Goal: Task Accomplishment & Management: Manage account settings

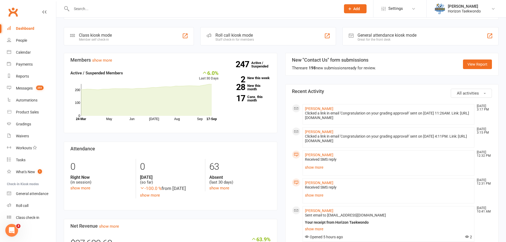
scroll to position [160, 0]
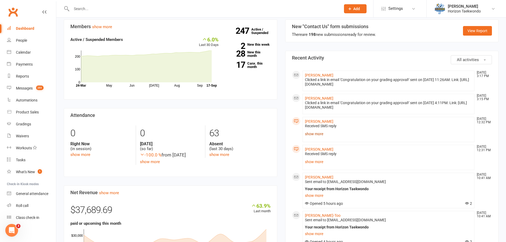
click at [309, 138] on link "show more" at bounding box center [388, 133] width 167 height 7
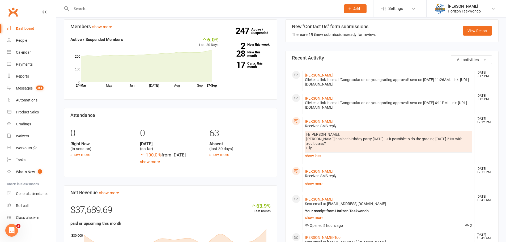
click at [275, 150] on section "Attendance 0 Right Now (in session) show more 0 Today (so far) -100.0 % from ye…" at bounding box center [171, 142] width 214 height 69
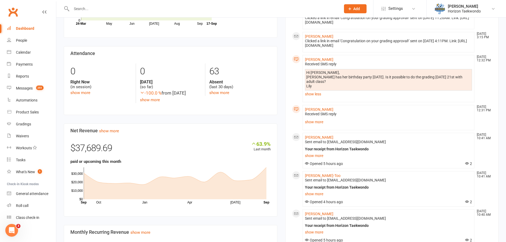
scroll to position [239, 0]
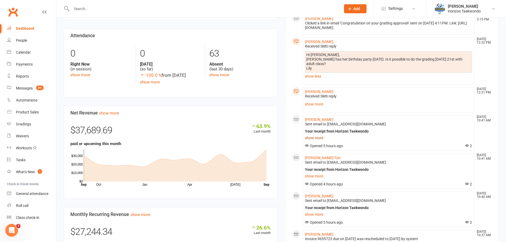
click at [309, 142] on link "show more" at bounding box center [388, 137] width 167 height 7
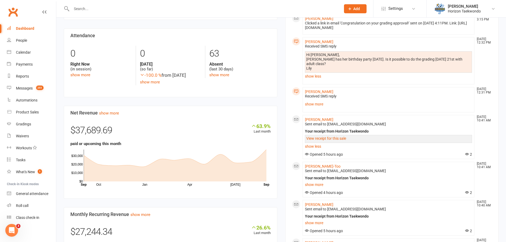
click at [282, 150] on div "New "Contact Us" form submissions There are 198 new submissions ready for revie…" at bounding box center [393, 219] width 222 height 559
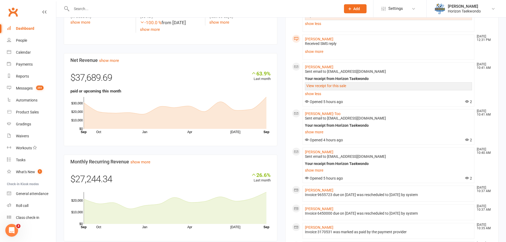
scroll to position [292, 0]
click at [313, 135] on link "show more" at bounding box center [388, 131] width 167 height 7
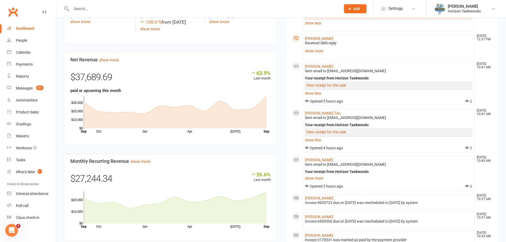
scroll to position [106, 0]
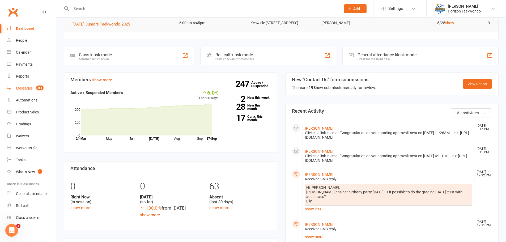
click at [30, 86] on div "Messages" at bounding box center [24, 88] width 17 height 4
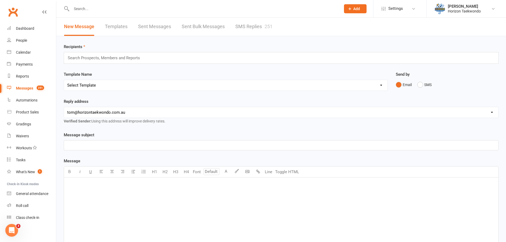
click at [261, 27] on link "SMS Replies 251" at bounding box center [254, 27] width 37 height 18
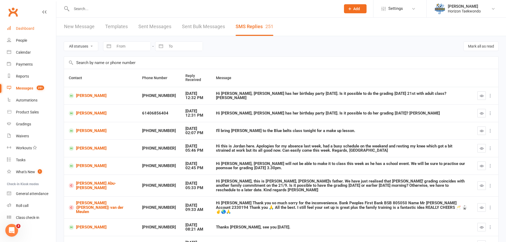
click at [17, 30] on div "Dashboard" at bounding box center [25, 28] width 18 height 4
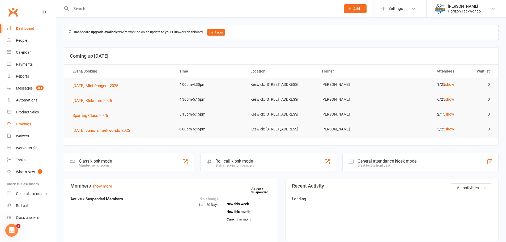
click at [28, 127] on link "Gradings" at bounding box center [31, 124] width 49 height 12
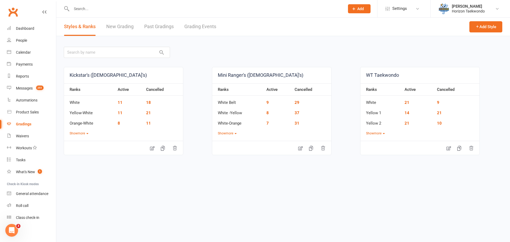
click at [212, 27] on link "Grading Events" at bounding box center [201, 27] width 32 height 18
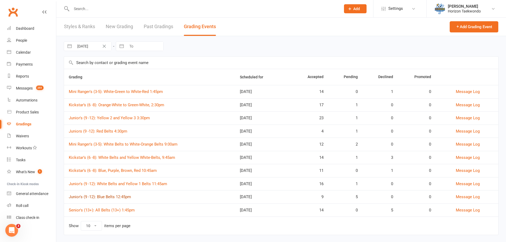
click at [124, 199] on link "Junior's (9 -12): Blue Belts 12:45pm" at bounding box center [100, 197] width 62 height 5
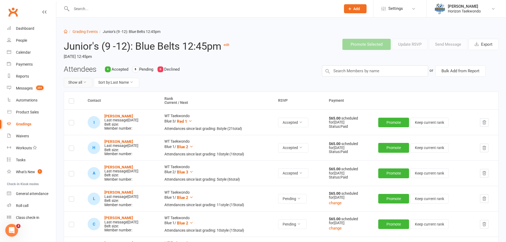
click at [82, 83] on button "Show all" at bounding box center [78, 83] width 29 height 10
click at [89, 128] on link "Pending only" at bounding box center [90, 126] width 53 height 11
click at [73, 102] on label at bounding box center [71, 102] width 5 height 0
click at [73, 99] on input "checkbox" at bounding box center [71, 99] width 5 height 0
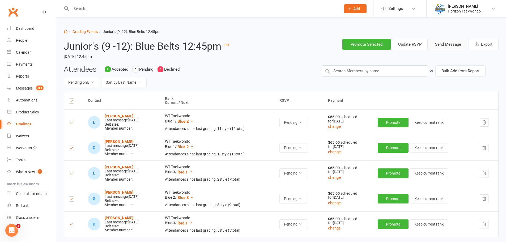
click at [452, 45] on button "Send Message" at bounding box center [448, 44] width 38 height 11
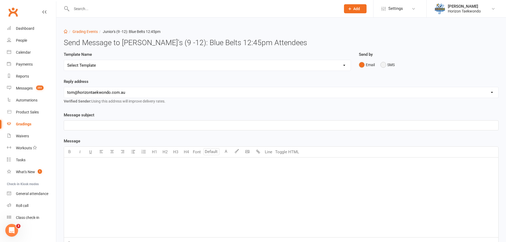
click at [385, 65] on button "SMS" at bounding box center [388, 65] width 14 height 10
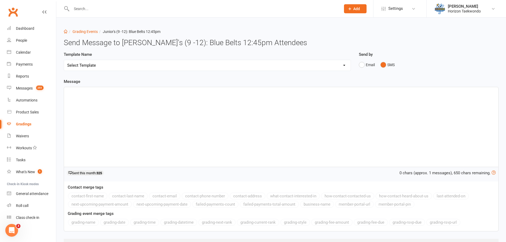
click at [195, 89] on p "﻿" at bounding box center [281, 92] width 428 height 6
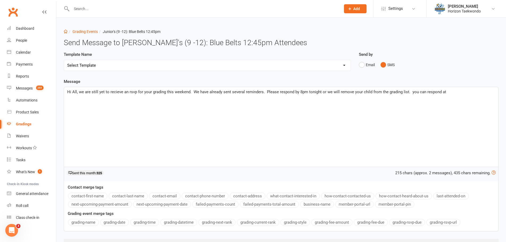
click at [448, 220] on button "grading-rsvp-url" at bounding box center [444, 222] width 34 height 7
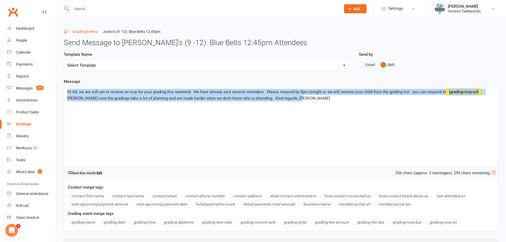
drag, startPoint x: 310, startPoint y: 96, endPoint x: 60, endPoint y: 94, distance: 249.7
click at [60, 94] on div "Template Name Select Template [Email] New blue belts [Email] Alternate grading …" at bounding box center [281, 158] width 443 height 214
copy p "Hi All, we are still yet to recieve an rsvp for your grading this weekend. We h…"
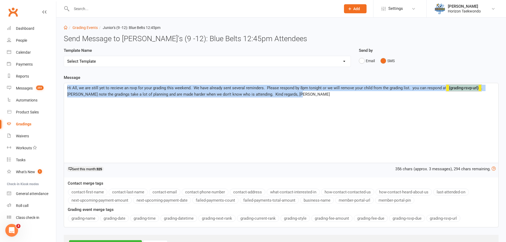
scroll to position [31, 0]
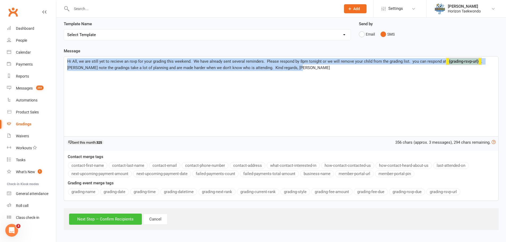
click at [116, 216] on button "Next Step — Confirm Recipients" at bounding box center [105, 219] width 73 height 11
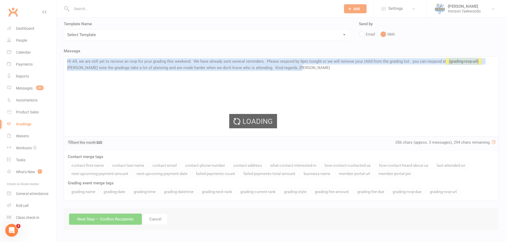
scroll to position [0, 0]
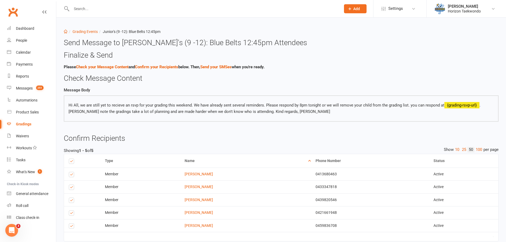
click at [73, 201] on label at bounding box center [72, 201] width 7 height 0
click at [72, 198] on input "checkbox" at bounding box center [70, 198] width 3 height 0
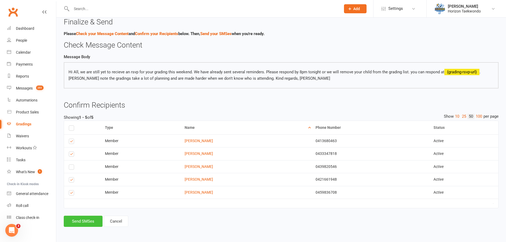
click at [81, 220] on button "Send SMSes" at bounding box center [83, 221] width 39 height 11
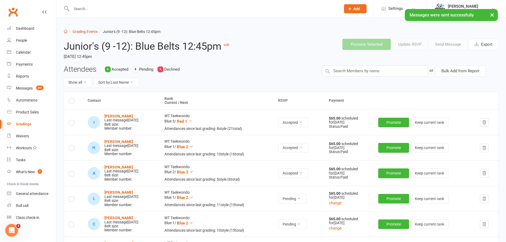
click at [90, 31] on link "Grading Events" at bounding box center [85, 32] width 25 height 4
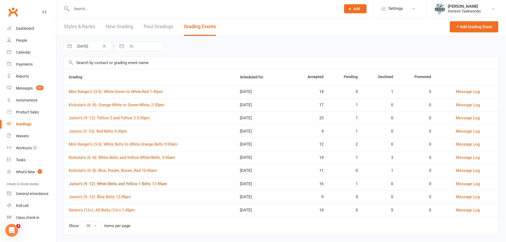
click at [145, 184] on link "Junior's (9 -12): White Belts and Yellow 1 Belts 11:45am" at bounding box center [118, 184] width 98 height 5
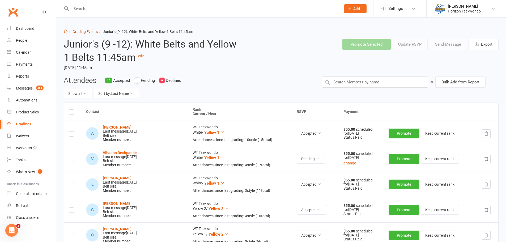
click at [81, 31] on link "Grading Events" at bounding box center [85, 32] width 25 height 4
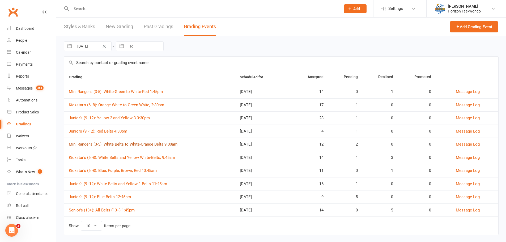
click at [174, 144] on link "Mini Ranger's (3-5): White Belts to White-Orange Belts 9:00am" at bounding box center [123, 144] width 109 height 5
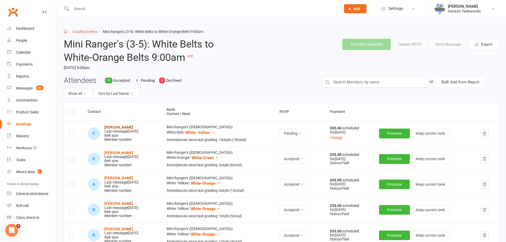
click at [111, 128] on strong "[PERSON_NAME]" at bounding box center [118, 127] width 29 height 4
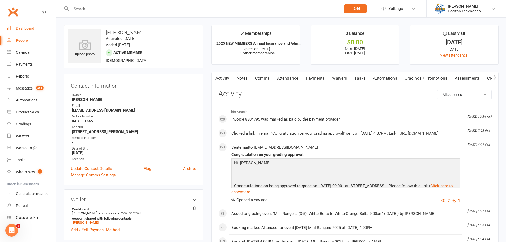
click at [27, 26] on link "Dashboard" at bounding box center [31, 29] width 49 height 12
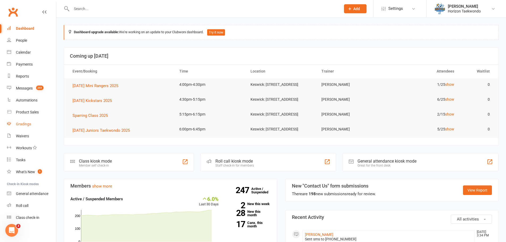
click at [28, 123] on div "Gradings" at bounding box center [23, 124] width 15 height 4
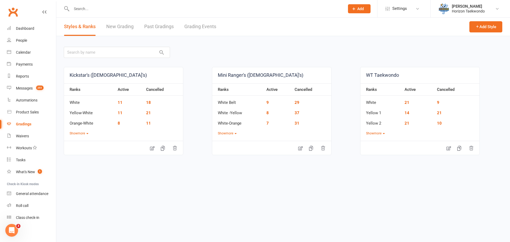
click at [204, 28] on link "Grading Events" at bounding box center [201, 27] width 32 height 18
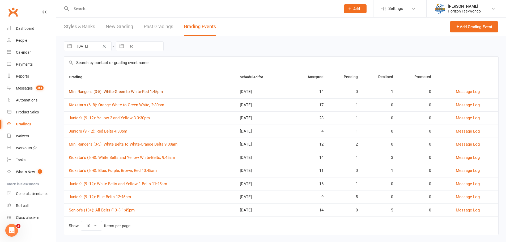
click at [157, 91] on link "Mini Ranger's (3-5): White-Green to White-Red 1:45pm" at bounding box center [116, 91] width 94 height 5
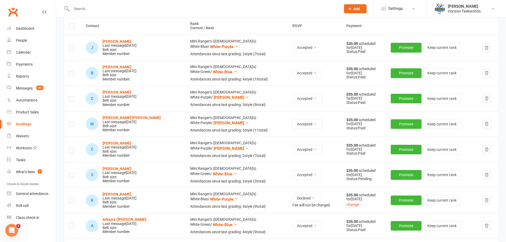
scroll to position [133, 0]
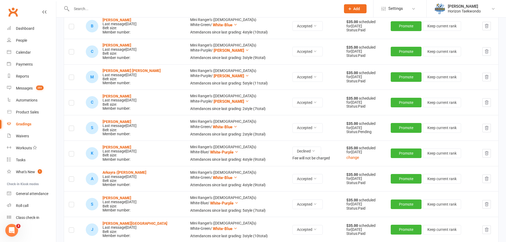
click at [484, 157] on button "button" at bounding box center [487, 153] width 9 height 9
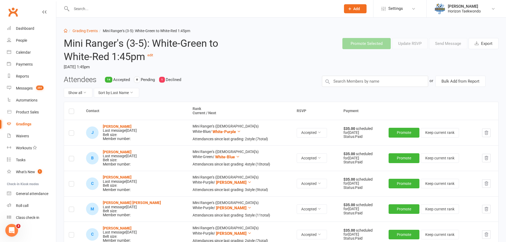
scroll to position [0, 0]
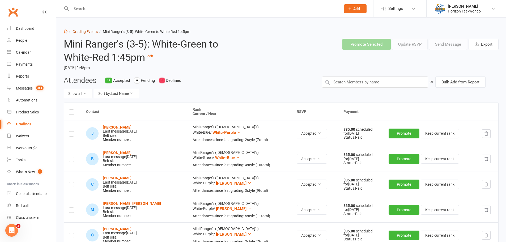
click at [92, 32] on link "Grading Events" at bounding box center [85, 32] width 25 height 4
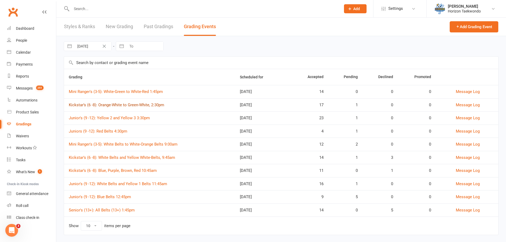
click at [161, 106] on link "Kickstar’s (6 -8): Orange-White to Green-White, 2:30pm" at bounding box center [116, 105] width 95 height 5
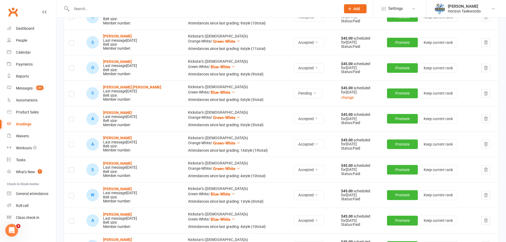
scroll to position [160, 0]
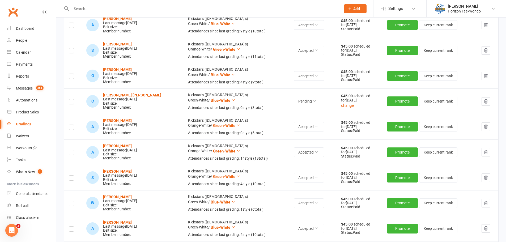
click at [72, 103] on label at bounding box center [71, 103] width 5 height 0
click at [72, 99] on input "checkbox" at bounding box center [71, 99] width 5 height 0
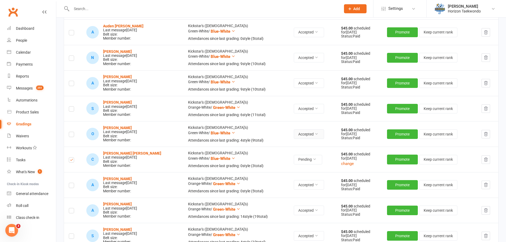
scroll to position [0, 0]
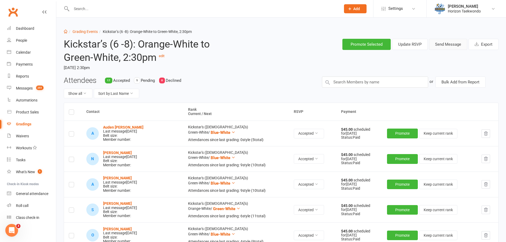
click at [452, 45] on button "Send Message" at bounding box center [448, 44] width 38 height 11
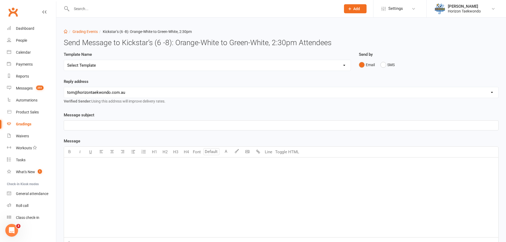
click at [325, 65] on select "Select Template [Email] New blue belts [Email] Alternate grading time [Email] C…" at bounding box center [207, 65] width 287 height 11
select select "16"
click at [64, 60] on select "Select Template [Email] New blue belts [Email] Alternate grading time [Email] C…" at bounding box center [207, 65] width 287 height 11
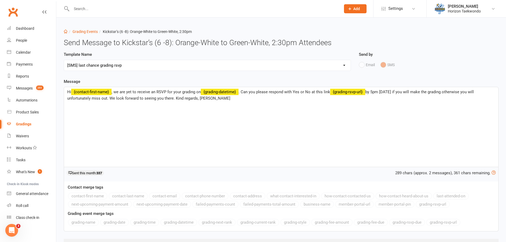
click at [378, 91] on span "by 5pm Monday 15/9/25 if you will make the grading otherwise you will unfortuna…" at bounding box center [271, 95] width 408 height 11
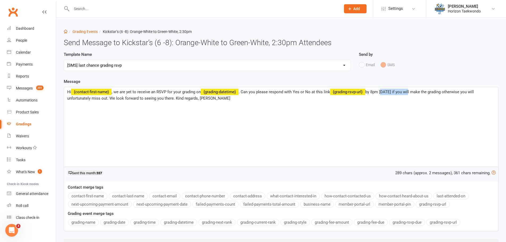
drag, startPoint x: 416, startPoint y: 91, endPoint x: 386, endPoint y: 93, distance: 30.1
click at [386, 93] on span "by 8pm Monday 15/9/25 if you will make the grading otherwise you will unfortuna…" at bounding box center [271, 95] width 408 height 11
drag, startPoint x: 406, startPoint y: 95, endPoint x: 409, endPoint y: 94, distance: 3.6
click at [407, 95] on p "Hi ﻿ {contact-first-name} , we are yet to receive an RSVP for your grading on ﻿…" at bounding box center [281, 95] width 428 height 13
drag, startPoint x: 414, startPoint y: 91, endPoint x: 386, endPoint y: 91, distance: 28.5
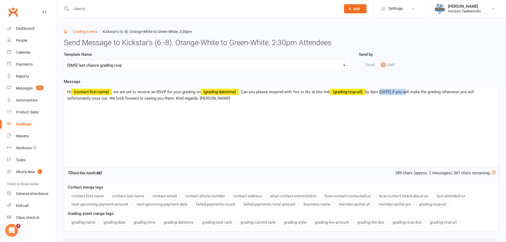
click at [386, 91] on span "by 8pm Monday 15/9/25 if you will make the grading otherwise you will unfortuna…" at bounding box center [271, 95] width 408 height 11
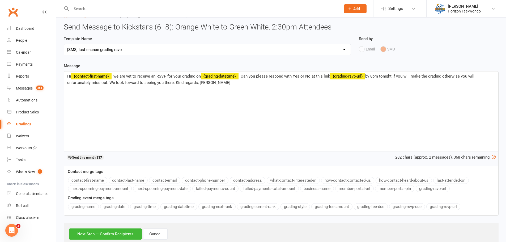
scroll to position [31, 0]
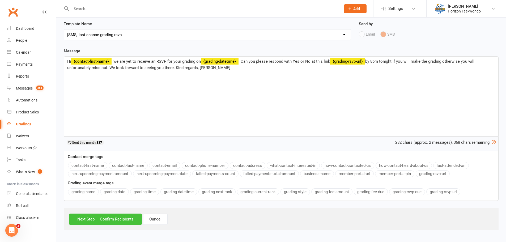
click at [119, 221] on button "Next Step — Confirm Recipients" at bounding box center [105, 219] width 73 height 11
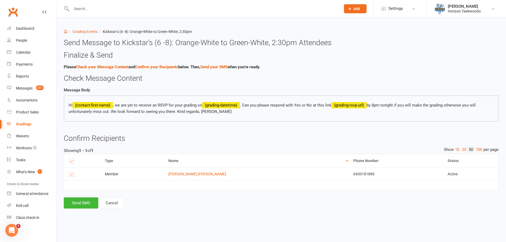
scroll to position [0, 0]
click at [85, 203] on button "Send SMS" at bounding box center [81, 203] width 35 height 11
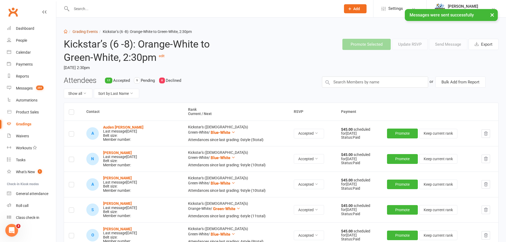
click at [87, 33] on link "Grading Events" at bounding box center [85, 32] width 25 height 4
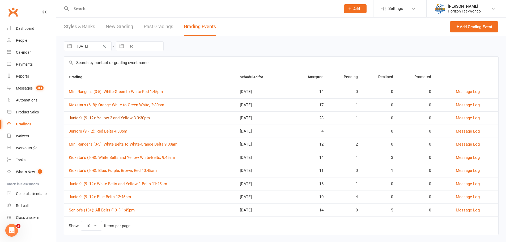
click at [146, 117] on link "Junior's (9 -12): Yellow 2 and Yellow 3 3:30pm" at bounding box center [109, 118] width 81 height 5
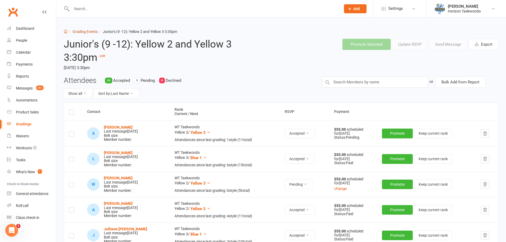
click at [90, 32] on link "Grading Events" at bounding box center [85, 32] width 25 height 4
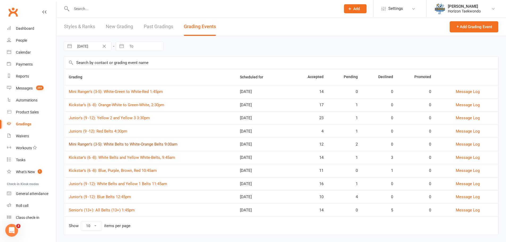
click at [130, 145] on link "Mini Ranger's (3-5): White Belts to White-Orange Belts 9:00am" at bounding box center [123, 144] width 109 height 5
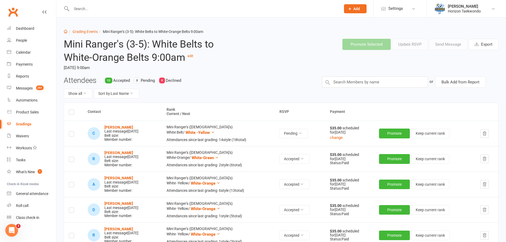
click at [72, 135] on label at bounding box center [71, 135] width 5 height 0
click at [72, 132] on input "checkbox" at bounding box center [71, 132] width 5 height 0
click at [446, 45] on button "Send Message" at bounding box center [448, 44] width 38 height 11
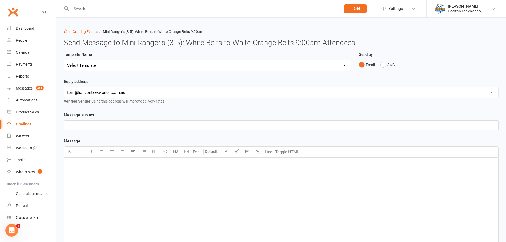
click at [317, 65] on select "Select Template [Email] New blue belts [Email] Alternate grading time [Email] C…" at bounding box center [207, 65] width 287 height 11
select select "11"
click at [64, 60] on select "Select Template [Email] New blue belts [Email] Alternate grading time [Email] C…" at bounding box center [207, 65] width 287 height 11
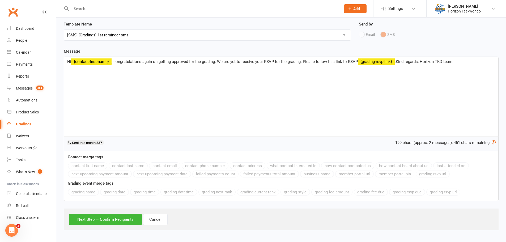
scroll to position [31, 0]
click at [121, 217] on button "Next Step — Confirm Recipients" at bounding box center [105, 219] width 73 height 11
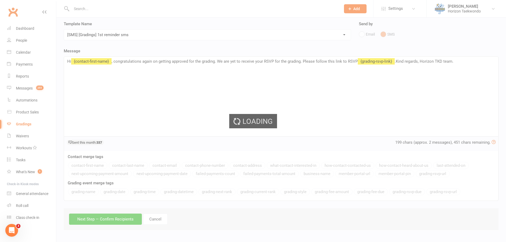
scroll to position [0, 0]
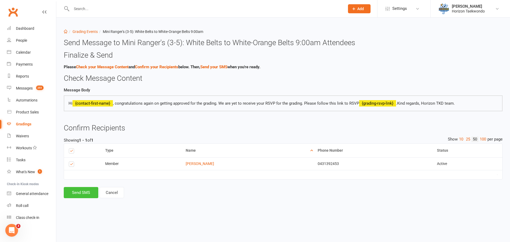
click at [87, 192] on button "Send SMS" at bounding box center [81, 192] width 35 height 11
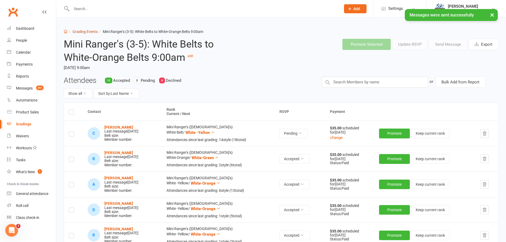
click at [82, 32] on link "Grading Events" at bounding box center [85, 32] width 25 height 4
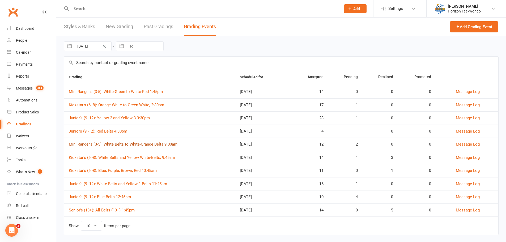
click at [156, 145] on link "Mini Ranger's (3-5): White Belts to White-Orange Belts 9:00am" at bounding box center [123, 144] width 109 height 5
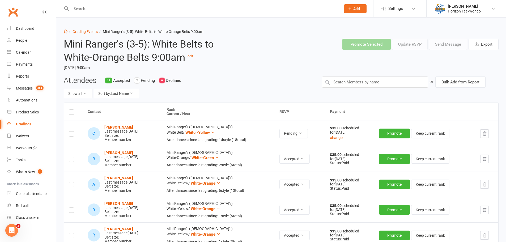
click at [73, 113] on label at bounding box center [71, 113] width 5 height 0
click at [73, 110] on input "checkbox" at bounding box center [71, 110] width 5 height 0
click at [72, 113] on label at bounding box center [71, 113] width 5 height 0
click at [72, 110] on input "checkbox" at bounding box center [71, 110] width 5 height 0
click at [82, 96] on button "Show all" at bounding box center [78, 94] width 29 height 10
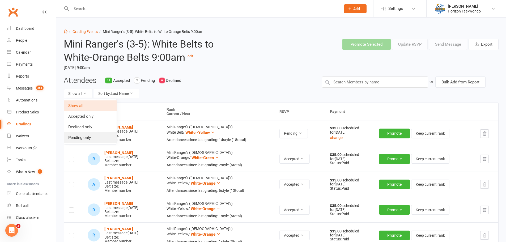
click at [81, 133] on link "Pending only" at bounding box center [90, 137] width 53 height 11
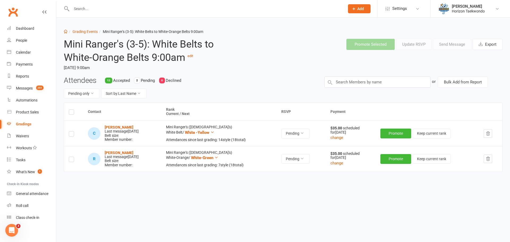
click at [72, 160] on label at bounding box center [71, 160] width 5 height 0
click at [72, 157] on input "checkbox" at bounding box center [71, 157] width 5 height 0
click at [455, 46] on button "Send Message" at bounding box center [452, 44] width 38 height 11
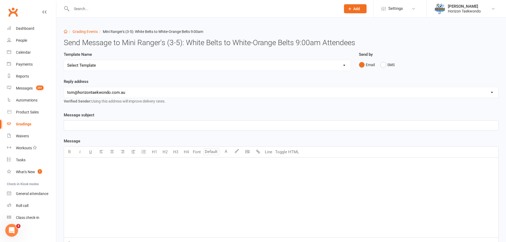
click at [299, 67] on select "Select Template [Email] New blue belts [Email] Alternate grading time [Email] C…" at bounding box center [207, 65] width 287 height 11
select select "16"
click at [64, 60] on select "Select Template [Email] New blue belts [Email] Alternate grading time [Email] C…" at bounding box center [207, 65] width 287 height 11
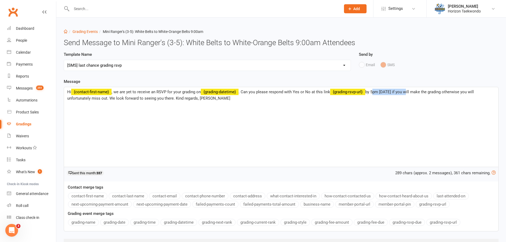
drag, startPoint x: 413, startPoint y: 92, endPoint x: 375, endPoint y: 89, distance: 38.1
click at [375, 89] on p "Hi ﻿ {contact-first-name} , we are yet to receive an RSVP for your grading on ﻿…" at bounding box center [281, 95] width 428 height 13
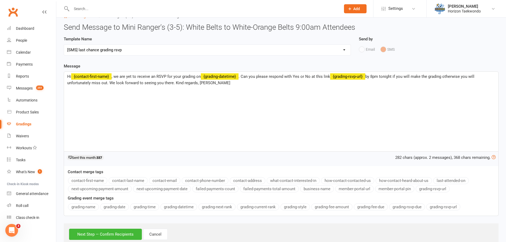
scroll to position [31, 0]
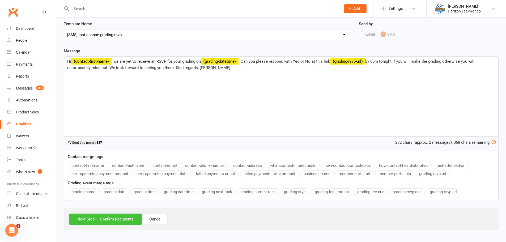
click at [131, 218] on button "Next Step — Confirm Recipients" at bounding box center [105, 219] width 73 height 11
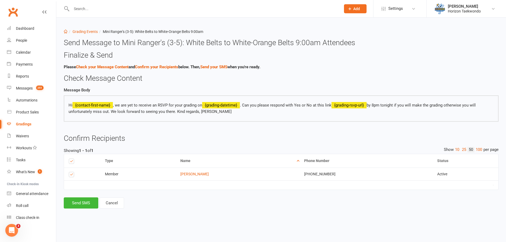
scroll to position [0, 0]
click at [83, 201] on button "Send SMS" at bounding box center [81, 203] width 35 height 11
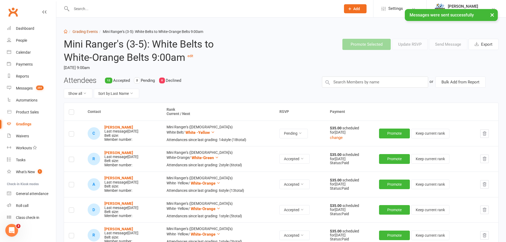
click at [86, 33] on link "Grading Events" at bounding box center [85, 32] width 25 height 4
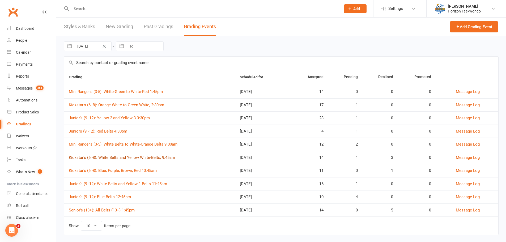
click at [134, 157] on link "Kickstar’s (6 -8): White Belts and Yellow White-Belts, 9:45am" at bounding box center [122, 157] width 106 height 5
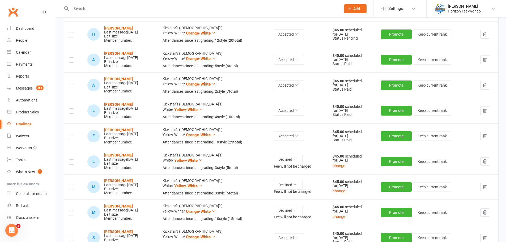
scroll to position [266, 0]
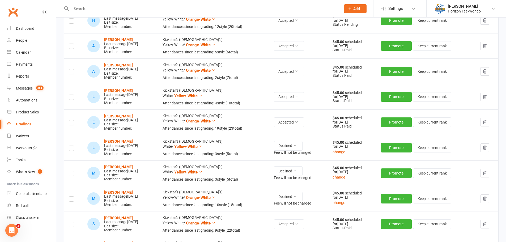
click at [488, 149] on icon "button" at bounding box center [485, 147] width 5 height 5
click at [487, 149] on icon "button" at bounding box center [485, 148] width 3 height 4
click at [486, 147] on icon "button" at bounding box center [485, 147] width 5 height 5
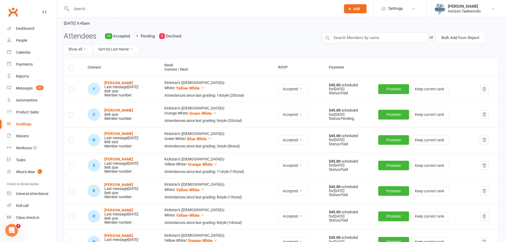
scroll to position [0, 0]
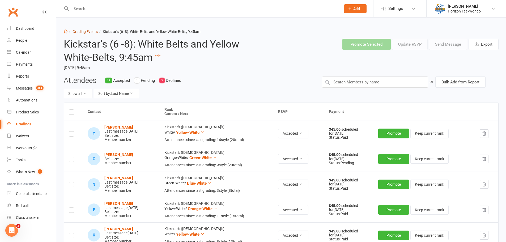
click at [86, 33] on link "Grading Events" at bounding box center [85, 32] width 25 height 4
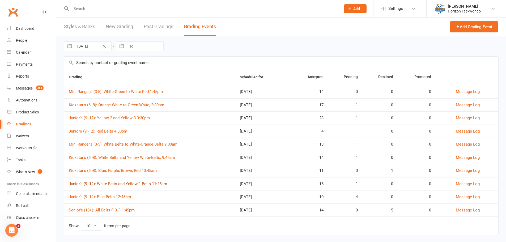
click at [144, 183] on link "Junior's (9 -12): White Belts and Yellow 1 Belts 11:45am" at bounding box center [118, 184] width 98 height 5
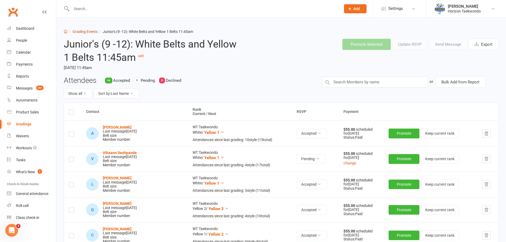
click at [82, 33] on link "Grading Events" at bounding box center [85, 32] width 25 height 4
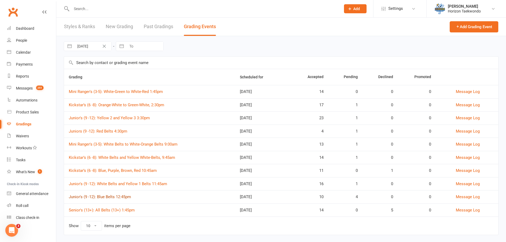
click at [126, 198] on link "Junior's (9 -12): Blue Belts 12:45pm" at bounding box center [100, 197] width 62 height 5
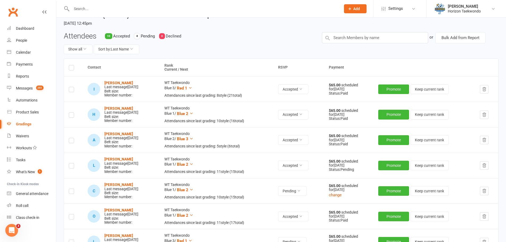
scroll to position [106, 0]
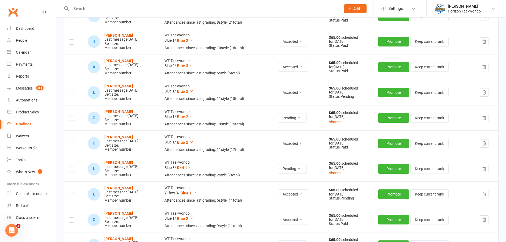
click at [72, 170] on label at bounding box center [71, 170] width 5 height 0
click at [72, 167] on input "checkbox" at bounding box center [71, 167] width 5 height 0
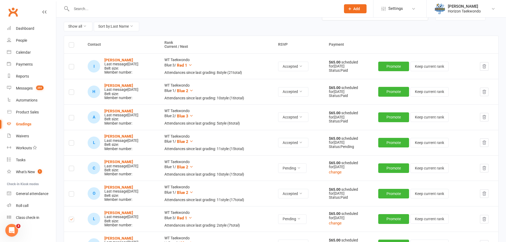
scroll to position [0, 0]
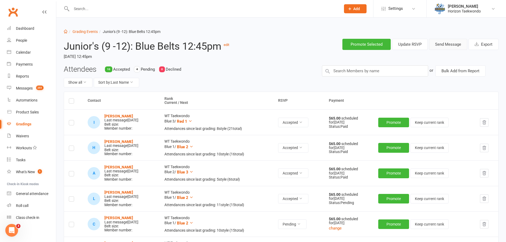
click at [459, 43] on button "Send Message" at bounding box center [448, 44] width 38 height 11
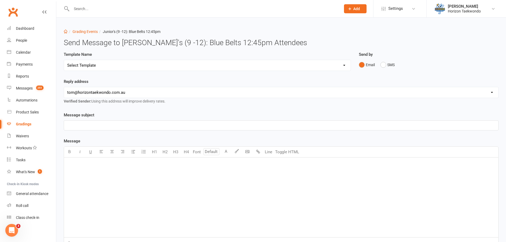
click at [148, 62] on select "Select Template [Email] New blue belts [Email] Alternate grading time [Email] C…" at bounding box center [207, 65] width 287 height 11
select select "16"
click at [64, 60] on select "Select Template [Email] New blue belts [Email] Alternate grading time [Email] C…" at bounding box center [207, 65] width 287 height 11
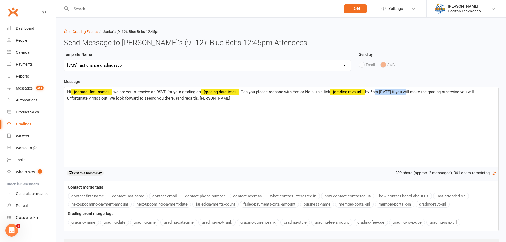
drag, startPoint x: 413, startPoint y: 91, endPoint x: 376, endPoint y: 91, distance: 36.4
click at [376, 91] on span "by 5pm Monday 15/9/25 if you will make the grading otherwise you will unfortuna…" at bounding box center [271, 95] width 408 height 11
drag, startPoint x: 413, startPoint y: 92, endPoint x: 376, endPoint y: 89, distance: 37.3
click at [376, 89] on p "Hi ﻿ {contact-first-name} , we are yet to receive an RSVP for your grading on ﻿…" at bounding box center [281, 95] width 428 height 13
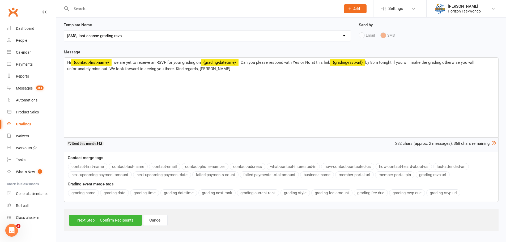
scroll to position [31, 0]
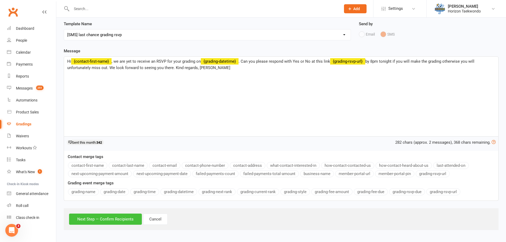
click at [127, 219] on button "Next Step — Confirm Recipients" at bounding box center [105, 219] width 73 height 11
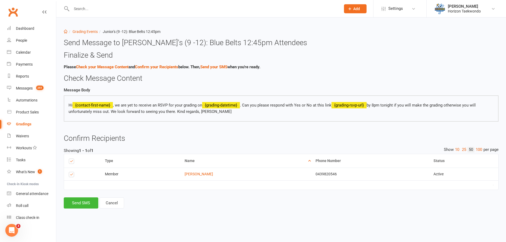
scroll to position [0, 0]
click at [81, 205] on button "Send SMS" at bounding box center [81, 203] width 35 height 11
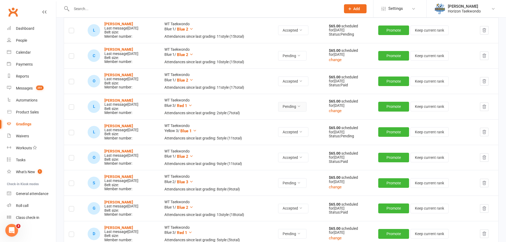
scroll to position [160, 0]
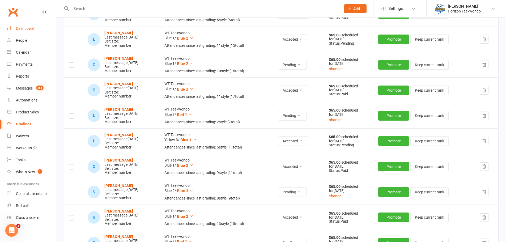
click at [25, 29] on div "Dashboard" at bounding box center [25, 28] width 18 height 4
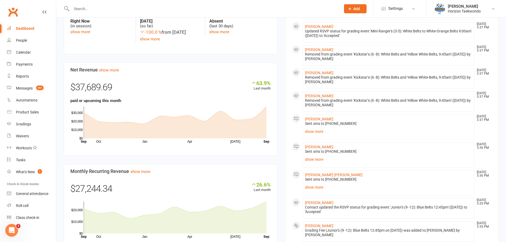
scroll to position [319, 0]
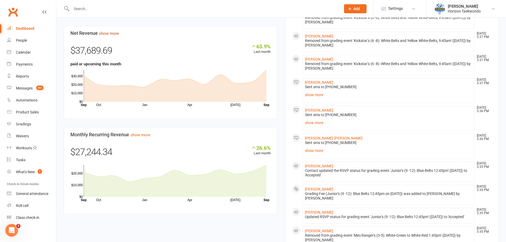
click at [116, 36] on link "show more" at bounding box center [109, 33] width 20 height 5
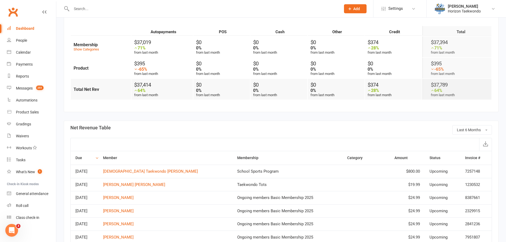
scroll to position [160, 0]
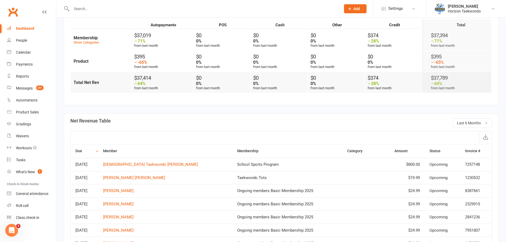
click at [31, 28] on div "Dashboard" at bounding box center [25, 28] width 18 height 4
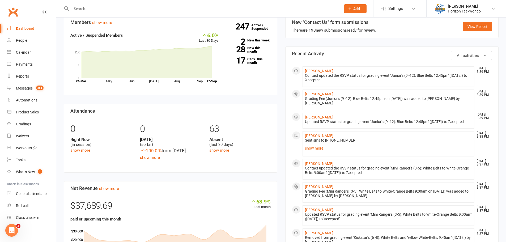
scroll to position [266, 0]
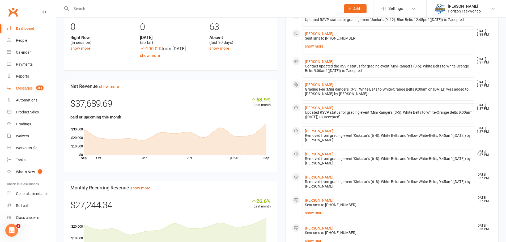
click at [30, 89] on div "Messages" at bounding box center [24, 88] width 17 height 4
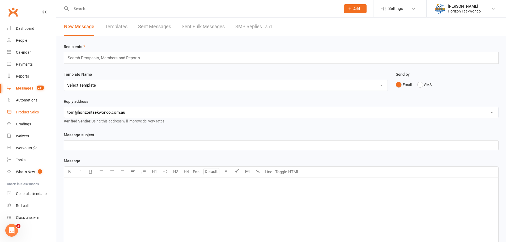
click at [31, 116] on link "Product Sales" at bounding box center [31, 112] width 49 height 12
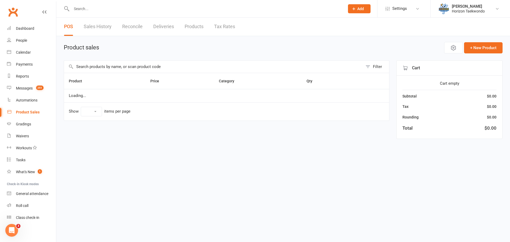
select select "100"
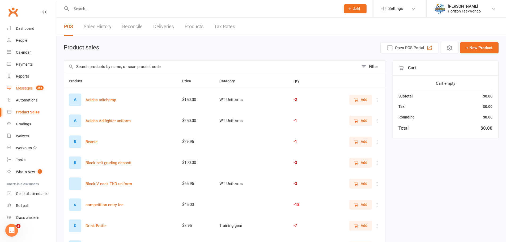
click at [30, 88] on div "Messages" at bounding box center [24, 88] width 17 height 4
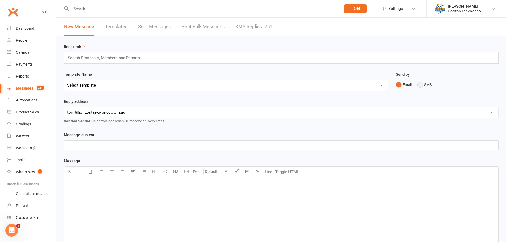
click at [423, 88] on button "SMS" at bounding box center [425, 85] width 14 height 10
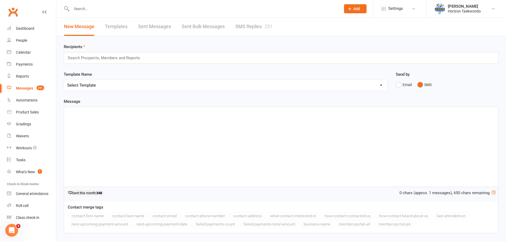
click at [82, 117] on div "﻿" at bounding box center [281, 147] width 435 height 80
click at [103, 215] on button "contact-first-name" at bounding box center [87, 216] width 39 height 7
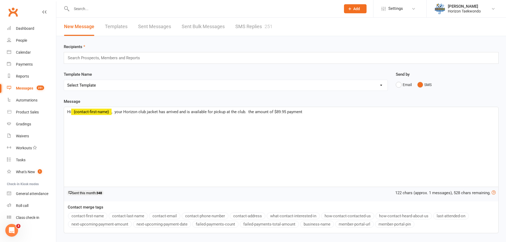
drag, startPoint x: 306, startPoint y: 112, endPoint x: 287, endPoint y: 111, distance: 18.9
click at [287, 111] on p "Hi ﻿ {contact-first-name} , your Horizon club jacket has arrived and is availab…" at bounding box center [281, 112] width 428 height 6
drag, startPoint x: 268, startPoint y: 111, endPoint x: 255, endPoint y: 111, distance: 12.8
click at [255, 111] on span ", your Horizon club jacket has arrived and is available for pickup at the club.…" at bounding box center [199, 112] width 175 height 5
click at [257, 112] on span ", your Horizon club jacket has arrived and is available for pickup at the club.…" at bounding box center [200, 112] width 176 height 5
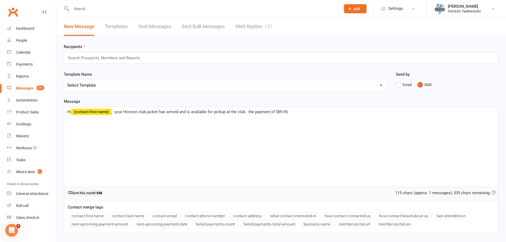
click at [255, 111] on span ", your Horizon club jacket has arrived and is available for pickup at the club.…" at bounding box center [200, 112] width 176 height 5
click at [258, 112] on span ", your Horizon club jacket has arrived and is available for pickup at the club.…" at bounding box center [200, 112] width 176 height 5
click at [303, 113] on p "Hi ﻿ {contact-first-name} , your Horizon club jacket has arrived and is availab…" at bounding box center [281, 112] width 428 height 6
click at [389, 111] on span ", your Horizon club jacket has arrived and is available for pickup at the club.…" at bounding box center [284, 112] width 344 height 5
click at [470, 114] on p "Hi ﻿ {contact-first-name} , your Horizon club jacket has arrived and is availab…" at bounding box center [281, 112] width 428 height 6
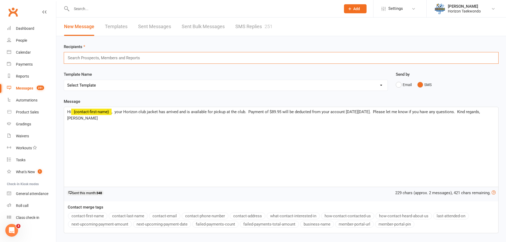
click at [104, 60] on input "text" at bounding box center [106, 58] width 78 height 7
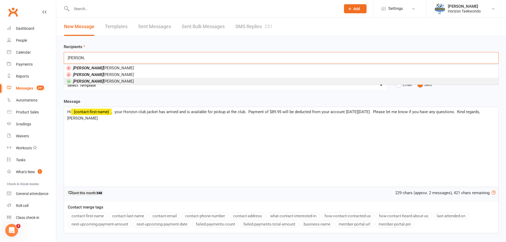
type input "elliot"
click at [99, 79] on li "Elliot Edwards" at bounding box center [281, 81] width 435 height 7
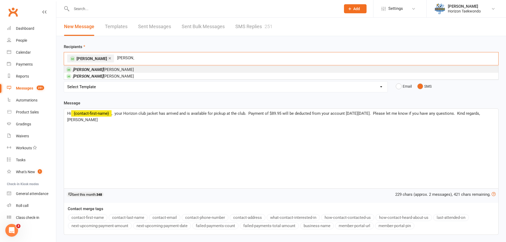
type input "brock"
click at [108, 71] on li "Brock Whittaker" at bounding box center [281, 69] width 435 height 7
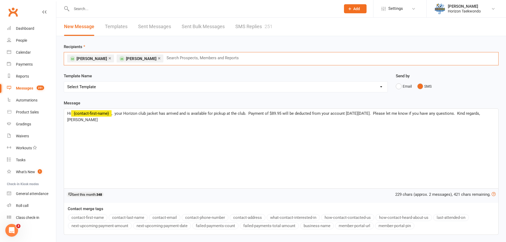
click at [157, 58] on ul "× Elliot Edwards × Brock Whittaker" at bounding box center [116, 58] width 99 height 5
click at [166, 58] on input "text" at bounding box center [205, 58] width 78 height 7
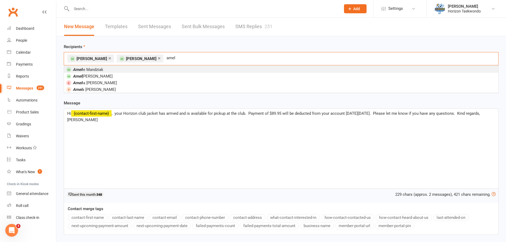
type input "amel"
click at [97, 68] on span "Amel ie Mandziak" at bounding box center [88, 69] width 31 height 5
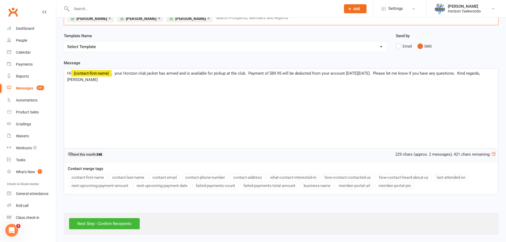
scroll to position [40, 0]
click at [128, 223] on input "Next Step - Confirm Recipients" at bounding box center [104, 223] width 71 height 11
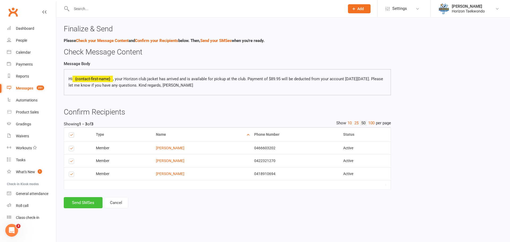
click at [87, 201] on button "Send SMSes" at bounding box center [83, 202] width 39 height 11
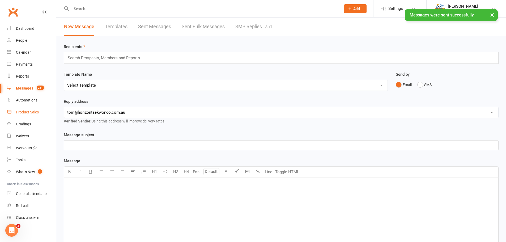
click at [30, 110] on div "Product Sales" at bounding box center [27, 112] width 23 height 4
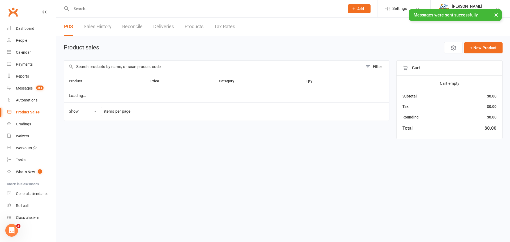
select select "100"
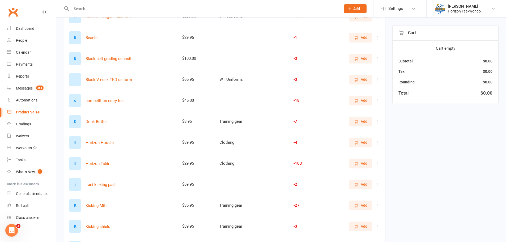
scroll to position [106, 0]
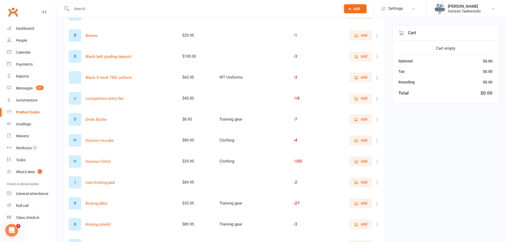
click at [363, 139] on span "Add" at bounding box center [364, 140] width 7 height 6
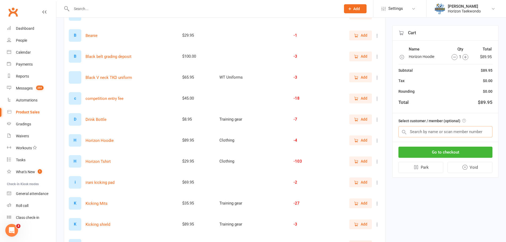
click at [422, 131] on input "text" at bounding box center [446, 131] width 94 height 11
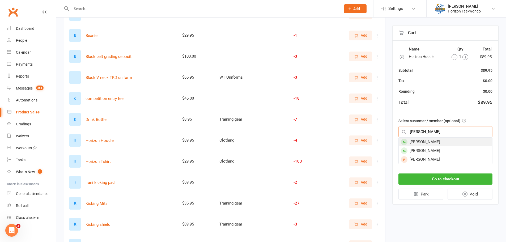
type input "brock"
click at [434, 142] on div "[PERSON_NAME]" at bounding box center [446, 142] width 94 height 9
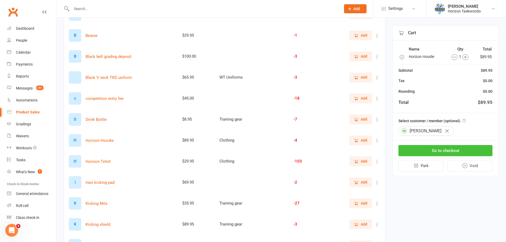
click at [447, 152] on button "Go to checkout" at bounding box center [446, 150] width 94 height 11
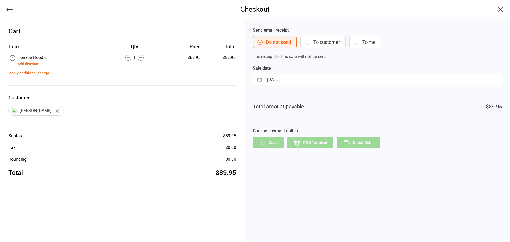
click at [297, 79] on input "[DATE]" at bounding box center [384, 79] width 238 height 11
select select "7"
select select "2025"
select select "8"
select select "2025"
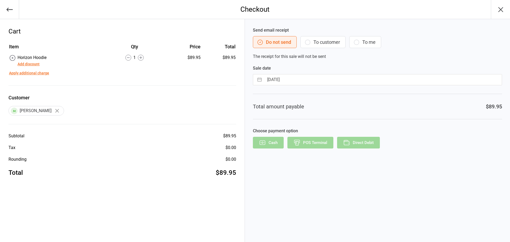
select select "9"
select select "2025"
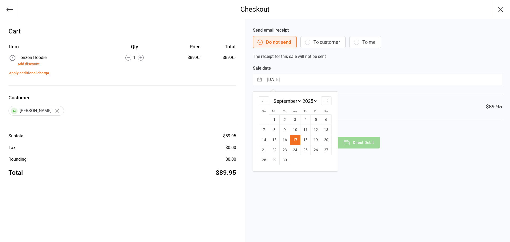
click at [325, 45] on button "To customer" at bounding box center [323, 42] width 45 height 12
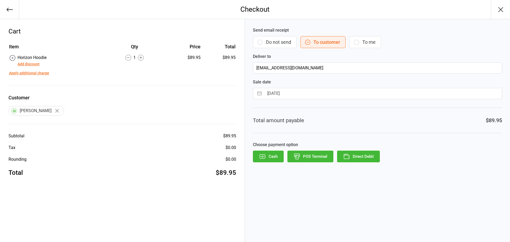
select select "7"
select select "2025"
select select "8"
select select "2025"
select select "9"
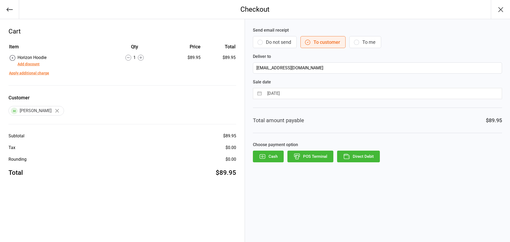
select select "2025"
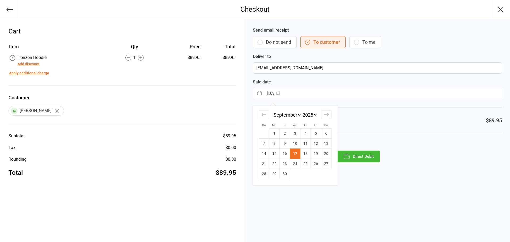
click at [302, 93] on input "17 Sep 2025" at bounding box center [384, 93] width 238 height 11
click at [276, 165] on td "22" at bounding box center [274, 164] width 10 height 10
type input "22 Sep 2025"
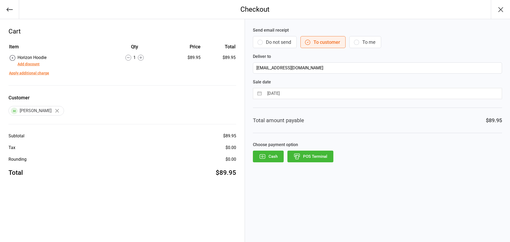
select select "7"
select select "2025"
select select "8"
select select "2025"
select select "9"
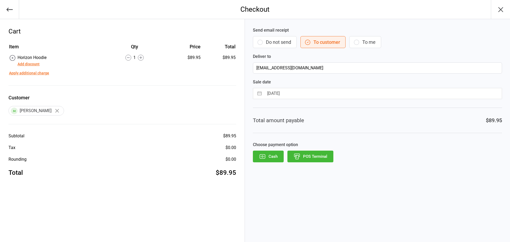
select select "2025"
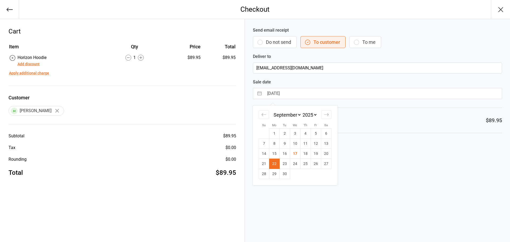
click at [294, 94] on input "22 Sep 2025" at bounding box center [384, 93] width 238 height 11
click at [279, 162] on td "22" at bounding box center [274, 164] width 10 height 10
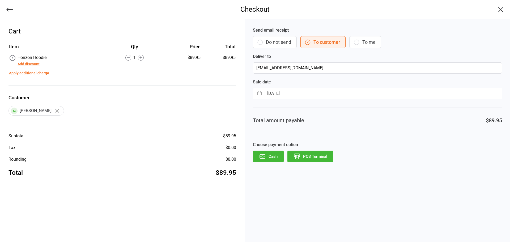
select select "7"
select select "2025"
select select "8"
select select "2025"
select select "9"
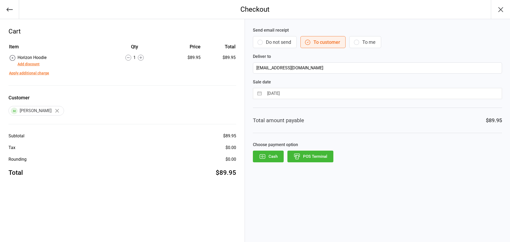
select select "2025"
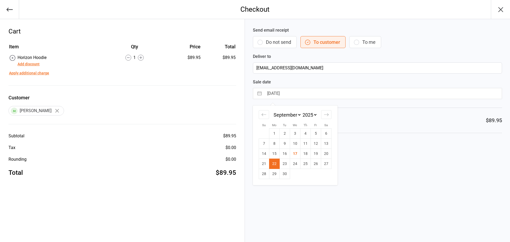
click at [298, 92] on input "[DATE]" at bounding box center [384, 93] width 238 height 11
click at [288, 164] on td "23" at bounding box center [285, 164] width 10 height 10
type input "23 Sep 2025"
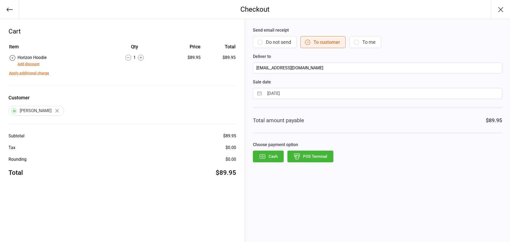
click at [298, 94] on input "23 Sep 2025" at bounding box center [384, 93] width 238 height 11
select select "7"
select select "2025"
select select "8"
select select "2025"
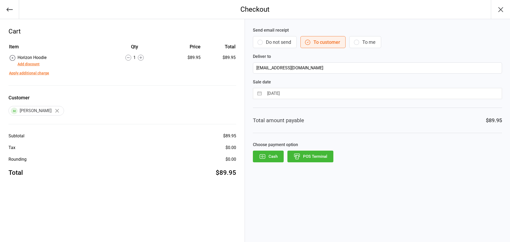
select select "9"
select select "2025"
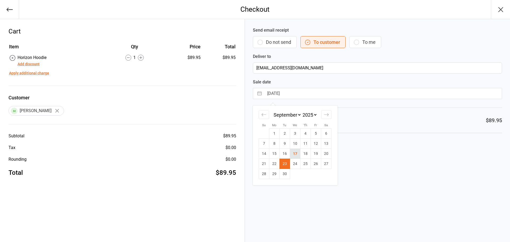
click at [300, 153] on td "17" at bounding box center [295, 154] width 10 height 10
type input "[DATE]"
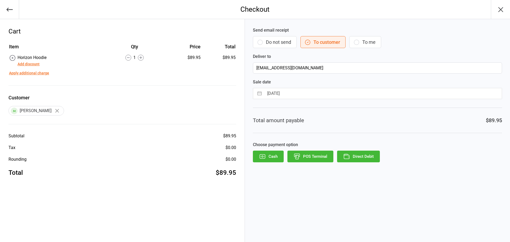
click at [351, 154] on button "Direct Debit" at bounding box center [358, 157] width 43 height 12
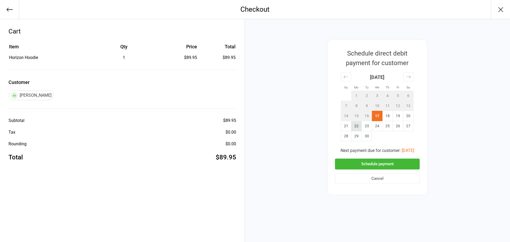
click at [359, 127] on td "22" at bounding box center [357, 126] width 10 height 10
click at [387, 164] on button "Schedule payment" at bounding box center [377, 164] width 85 height 11
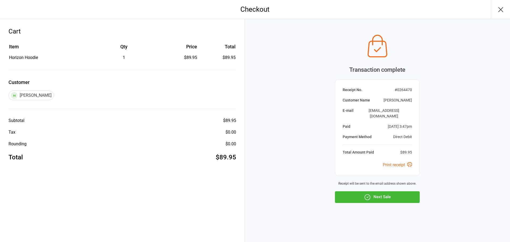
click at [383, 194] on button "Next Sale" at bounding box center [377, 197] width 85 height 12
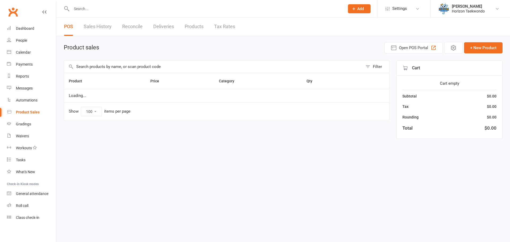
select select "100"
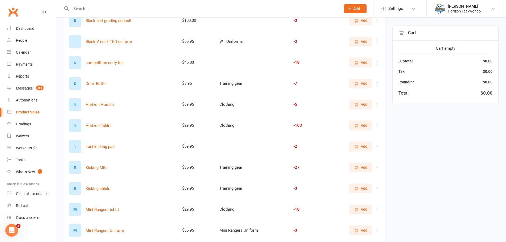
scroll to position [133, 0]
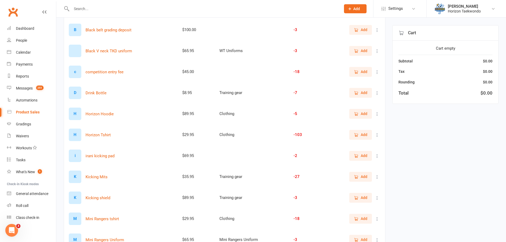
click at [367, 114] on span "Add" at bounding box center [364, 114] width 7 height 6
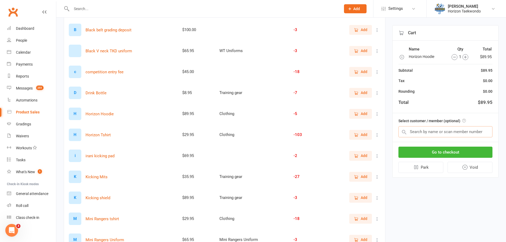
click at [423, 132] on input "text" at bounding box center [446, 131] width 94 height 11
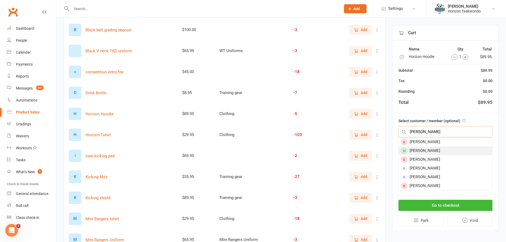
type input "[PERSON_NAME]"
click at [433, 150] on div "[PERSON_NAME]" at bounding box center [446, 150] width 94 height 9
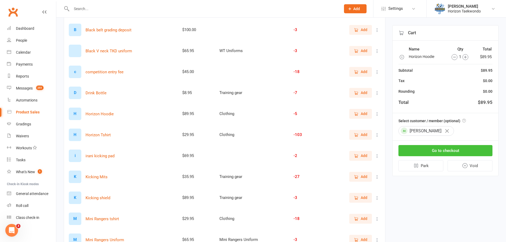
click at [449, 150] on button "Go to checkout" at bounding box center [446, 150] width 94 height 11
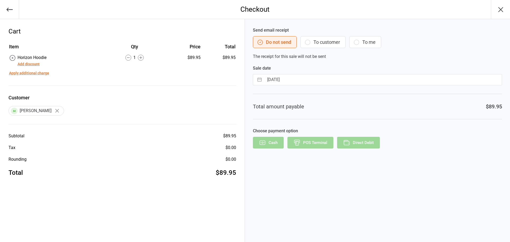
click at [323, 40] on button "To customer" at bounding box center [323, 42] width 45 height 12
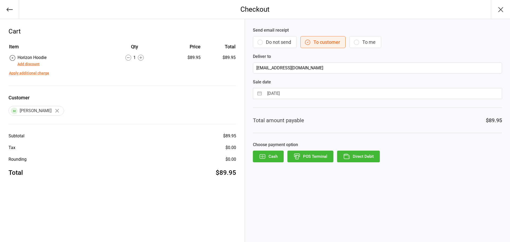
click at [356, 158] on button "Direct Debit" at bounding box center [358, 157] width 43 height 12
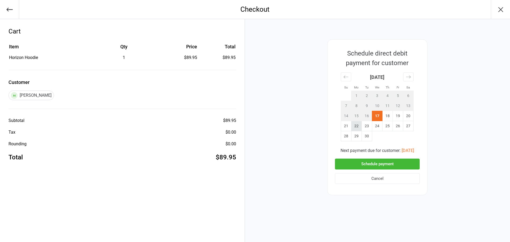
click at [354, 126] on td "22" at bounding box center [357, 126] width 10 height 10
click at [375, 164] on button "Schedule payment" at bounding box center [377, 164] width 85 height 11
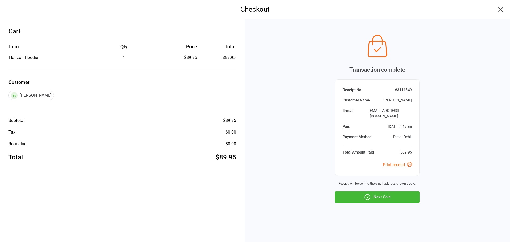
click at [383, 194] on button "Next Sale" at bounding box center [377, 197] width 85 height 12
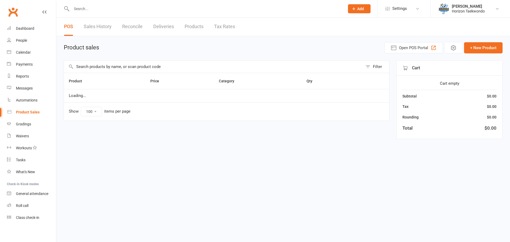
select select "100"
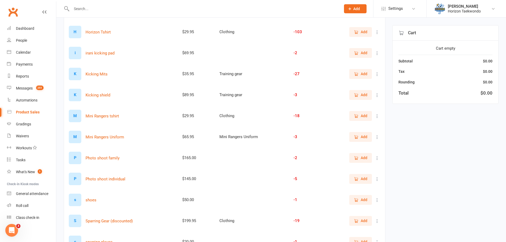
scroll to position [186, 0]
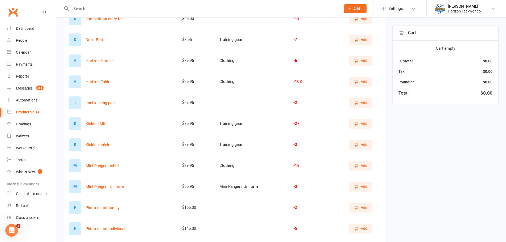
click at [363, 61] on span "Add" at bounding box center [364, 61] width 7 height 6
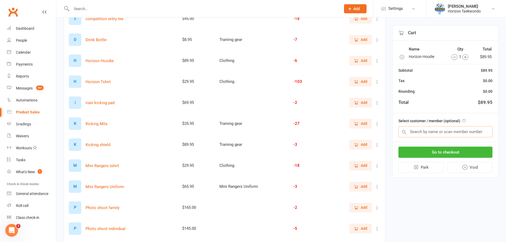
click at [437, 134] on input "text" at bounding box center [446, 131] width 94 height 11
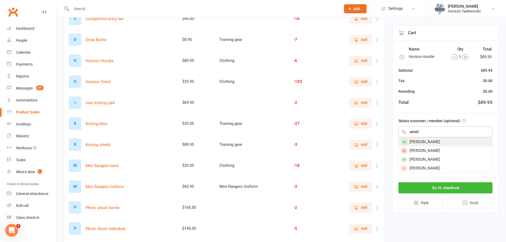
type input "amel"
click at [435, 140] on div "[PERSON_NAME]" at bounding box center [446, 142] width 94 height 9
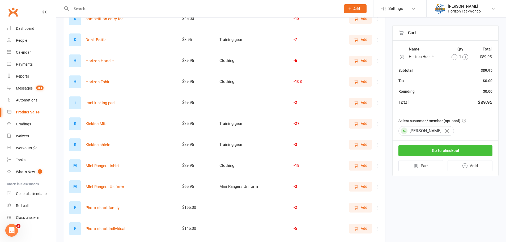
click at [445, 151] on button "Go to checkout" at bounding box center [446, 150] width 94 height 11
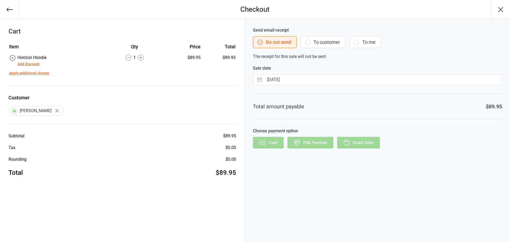
click at [316, 44] on button "To customer" at bounding box center [323, 42] width 45 height 12
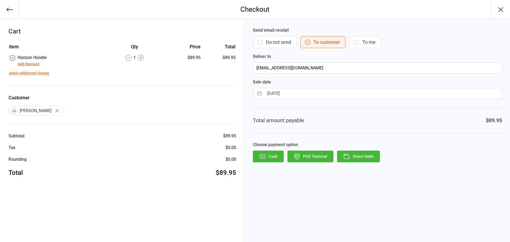
click at [365, 155] on button "Direct Debit" at bounding box center [358, 157] width 43 height 12
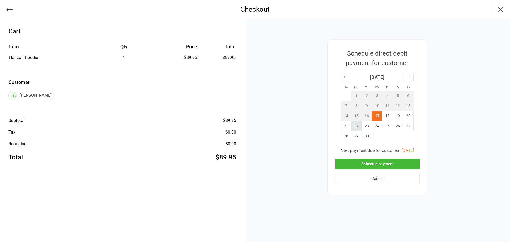
click at [358, 123] on td "22" at bounding box center [357, 126] width 10 height 10
click at [372, 163] on button "Schedule payment" at bounding box center [377, 164] width 85 height 11
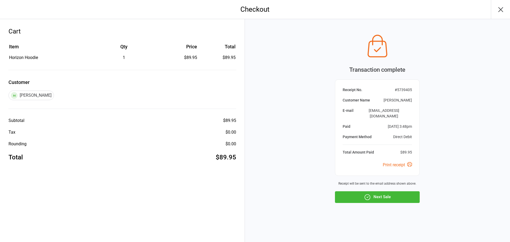
click at [374, 193] on button "Next Sale" at bounding box center [377, 197] width 85 height 12
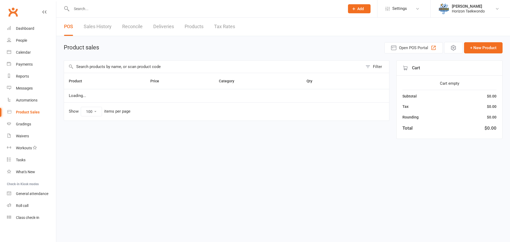
select select "100"
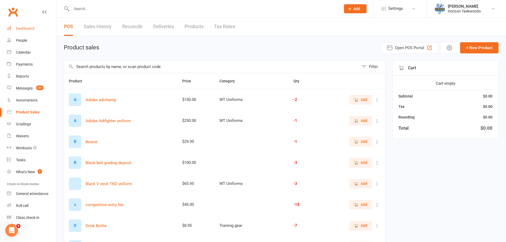
click at [28, 26] on link "Dashboard" at bounding box center [31, 29] width 49 height 12
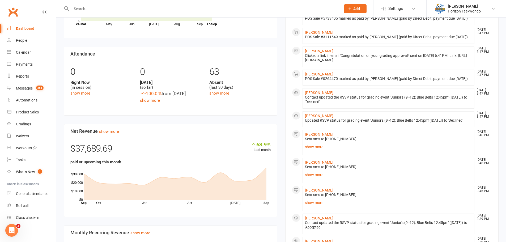
scroll to position [319, 0]
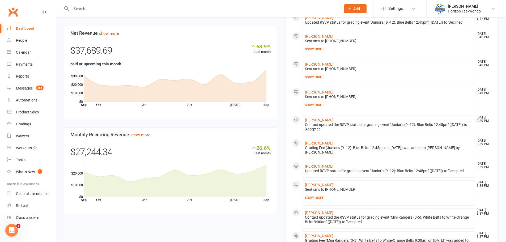
click at [114, 36] on link "show more" at bounding box center [109, 33] width 20 height 5
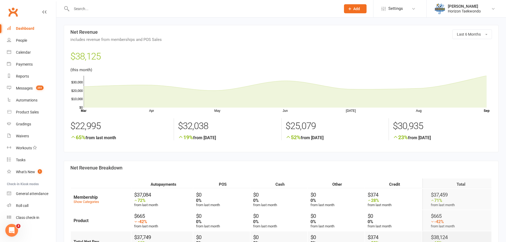
click at [36, 29] on link "Dashboard" at bounding box center [31, 29] width 49 height 12
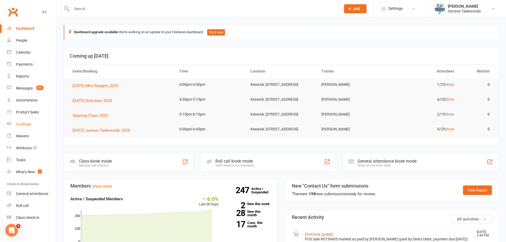
click at [28, 128] on link "Gradings" at bounding box center [31, 124] width 49 height 12
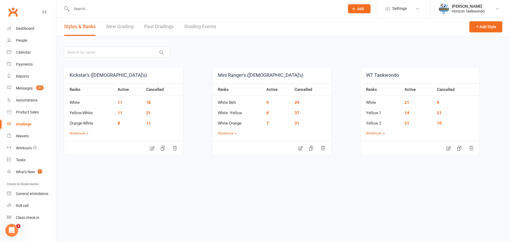
click at [195, 27] on link "Grading Events" at bounding box center [201, 27] width 32 height 18
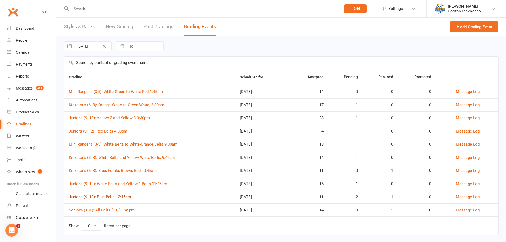
click at [115, 197] on link "Junior's (9 -12): Blue Belts 12:45pm" at bounding box center [100, 197] width 62 height 5
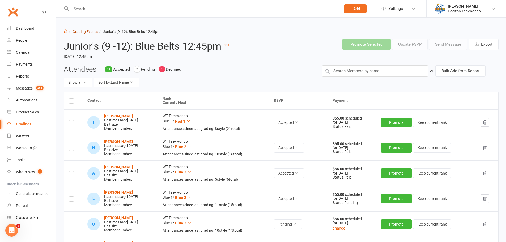
click at [89, 33] on link "Grading Events" at bounding box center [85, 32] width 25 height 4
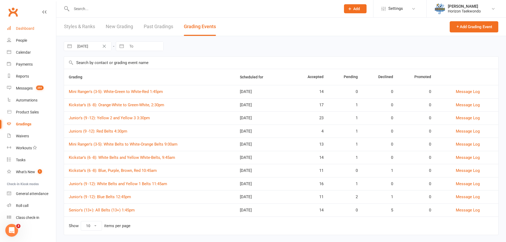
click at [30, 27] on div "Dashboard" at bounding box center [25, 28] width 18 height 4
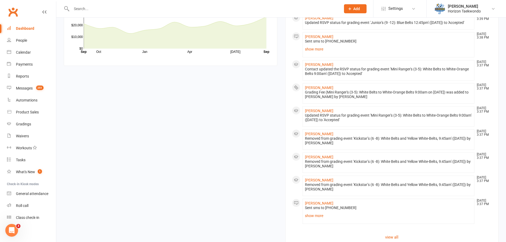
scroll to position [508, 0]
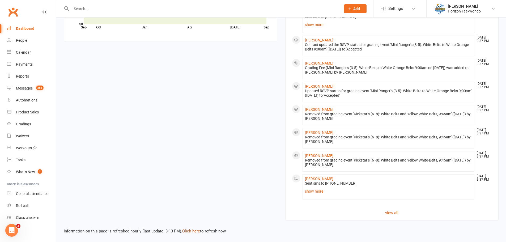
click at [194, 229] on link "Click here" at bounding box center [191, 231] width 18 height 5
click at [188, 230] on link "Click here" at bounding box center [191, 231] width 18 height 5
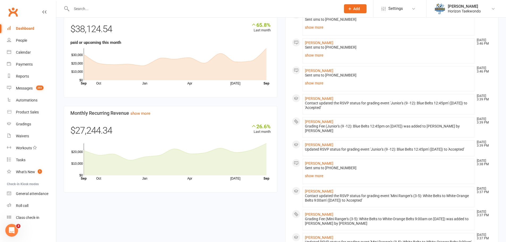
scroll to position [322, 0]
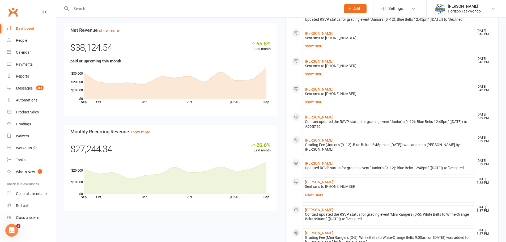
click at [96, 9] on input "text" at bounding box center [203, 8] width 267 height 7
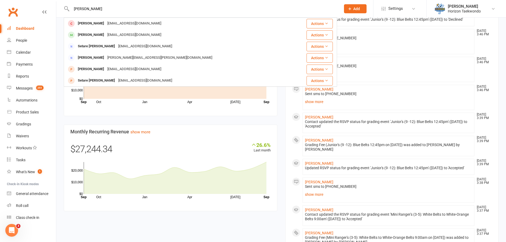
type input "[PERSON_NAME]"
click at [105, 31] on div "[PERSON_NAME] [EMAIL_ADDRESS][DOMAIN_NAME]" at bounding box center [177, 35] width 227 height 11
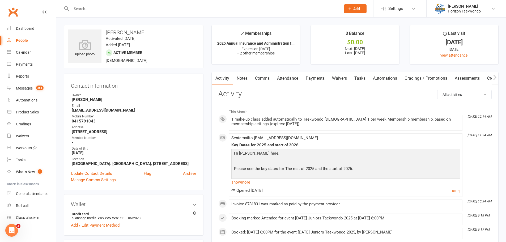
click at [322, 78] on link "Payments" at bounding box center [315, 78] width 26 height 12
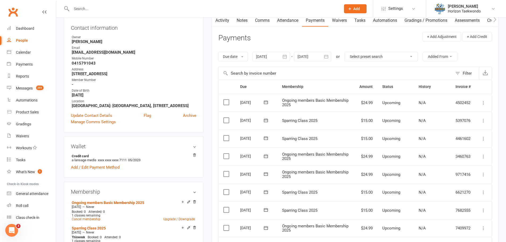
scroll to position [53, 0]
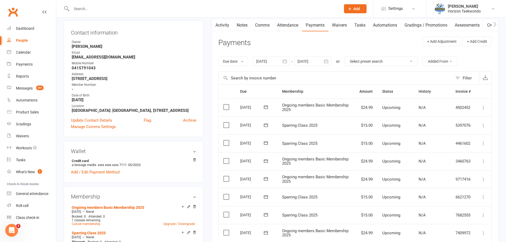
click at [288, 61] on icon "button" at bounding box center [284, 61] width 5 height 5
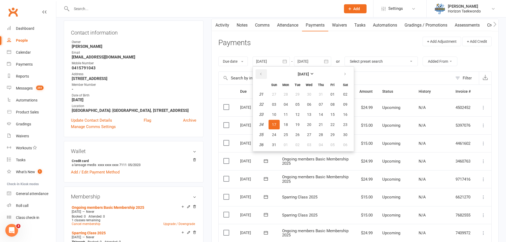
click at [264, 72] on button "button" at bounding box center [261, 74] width 11 height 10
click at [302, 97] on button "01" at bounding box center [297, 95] width 11 height 10
type input "[DATE]"
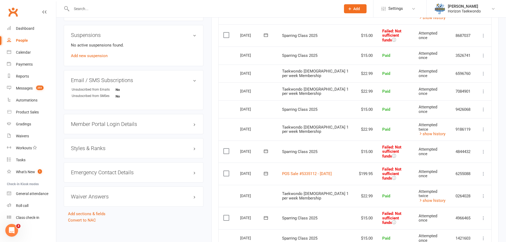
scroll to position [399, 0]
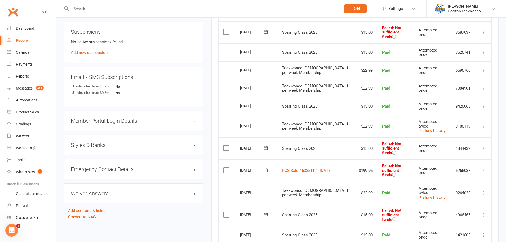
click at [264, 171] on icon at bounding box center [265, 170] width 5 height 5
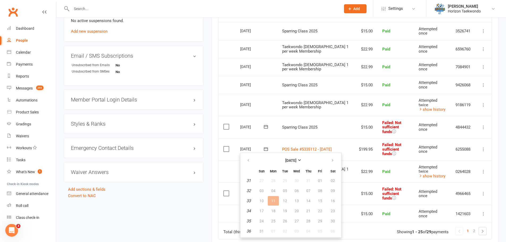
scroll to position [452, 0]
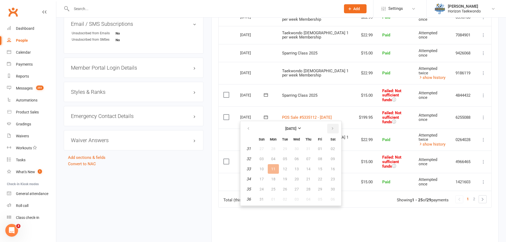
click at [332, 130] on icon "button" at bounding box center [333, 129] width 4 height 4
click at [273, 182] on button "22" at bounding box center [273, 179] width 11 height 10
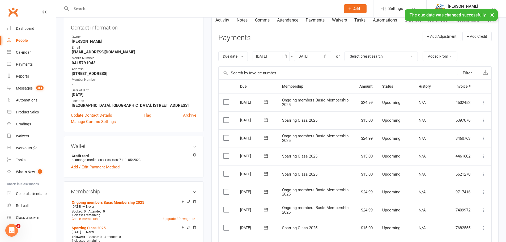
scroll to position [27, 0]
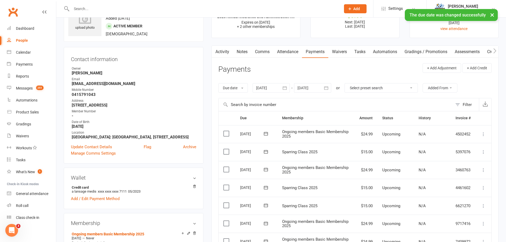
click at [259, 51] on link "Comms" at bounding box center [263, 52] width 22 height 12
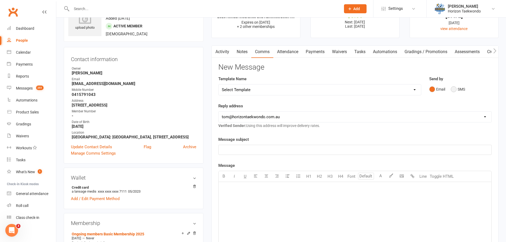
click at [453, 91] on button "SMS" at bounding box center [458, 89] width 14 height 10
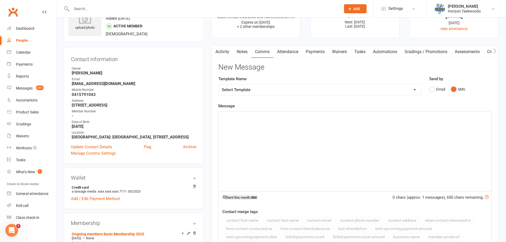
click at [276, 143] on div "﻿" at bounding box center [355, 152] width 273 height 80
drag, startPoint x: 238, startPoint y: 116, endPoint x: 227, endPoint y: 115, distance: 11.7
click at [227, 115] on p "hi [PERSON_NAME]," at bounding box center [355, 116] width 267 height 6
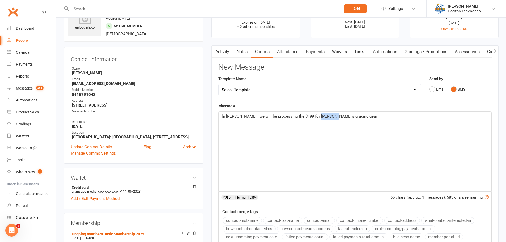
drag, startPoint x: 328, startPoint y: 117, endPoint x: 315, endPoint y: 117, distance: 13.6
click at [315, 117] on span "hi [PERSON_NAME], we will be processing the $199 for [PERSON_NAME]'s grading ge…" at bounding box center [300, 116] width 156 height 5
click at [361, 114] on p "hi [PERSON_NAME], we will be processing the $199 for [PERSON_NAME]'s sparring g…" at bounding box center [355, 116] width 267 height 6
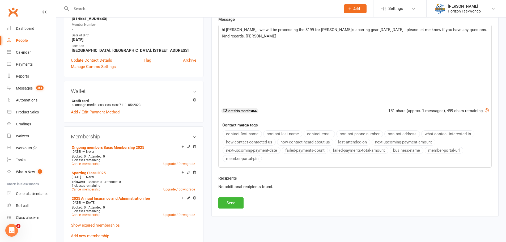
scroll to position [160, 0]
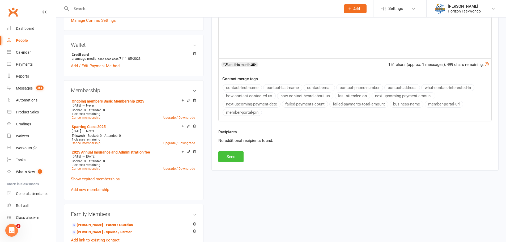
click at [231, 157] on button "Send" at bounding box center [231, 156] width 25 height 11
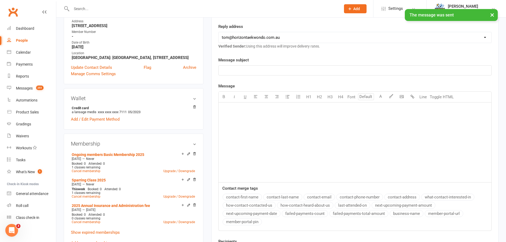
scroll to position [27, 0]
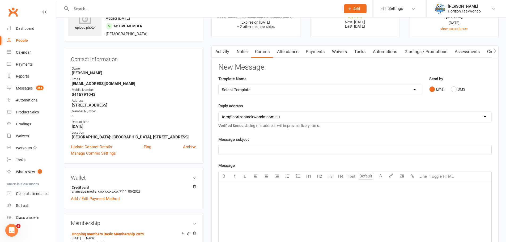
click at [313, 52] on link "Payments" at bounding box center [315, 52] width 26 height 12
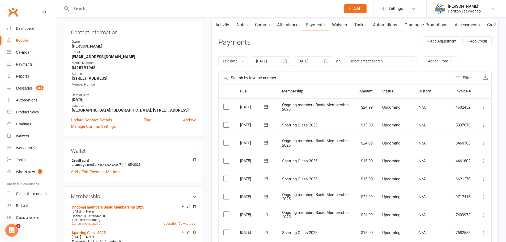
scroll to position [133, 0]
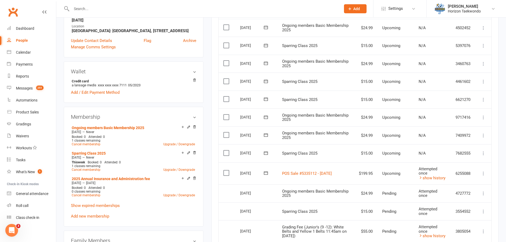
click at [269, 174] on button at bounding box center [266, 173] width 11 height 6
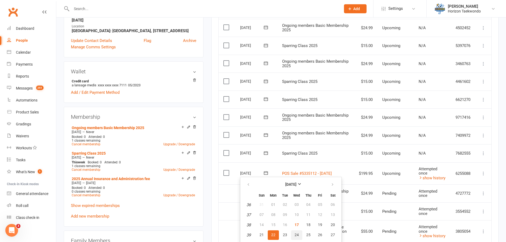
click at [295, 233] on span "24" at bounding box center [297, 235] width 4 height 4
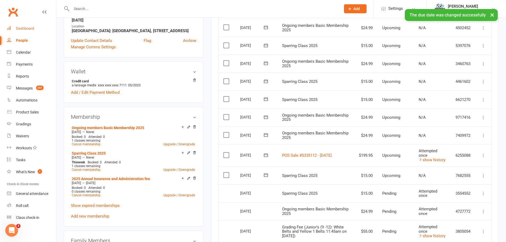
click at [28, 31] on link "Dashboard" at bounding box center [31, 29] width 49 height 12
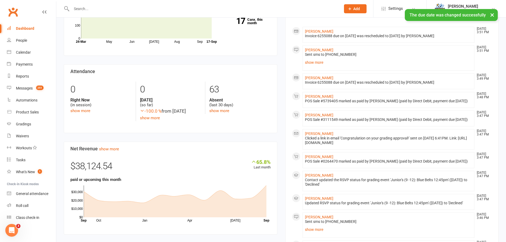
scroll to position [319, 0]
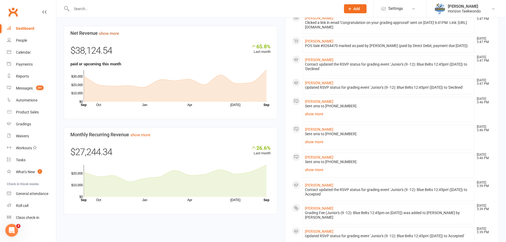
click at [119, 36] on link "show more" at bounding box center [109, 33] width 20 height 5
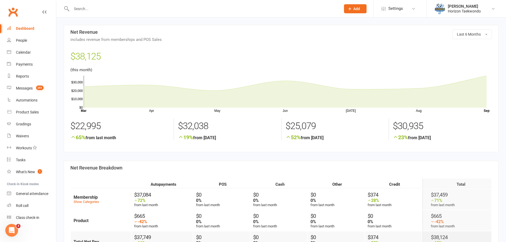
click at [29, 27] on div "Dashboard" at bounding box center [25, 28] width 18 height 4
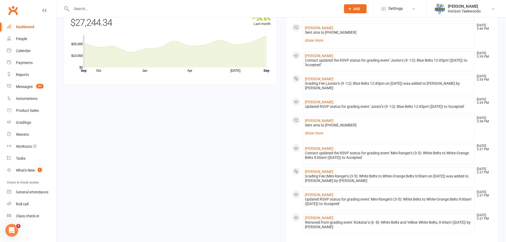
scroll to position [499, 0]
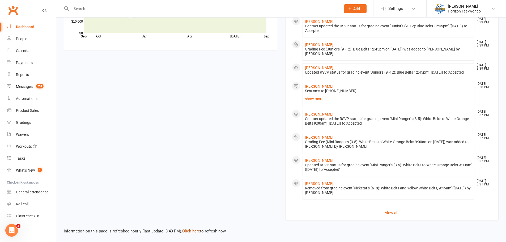
click at [194, 232] on link "Click here" at bounding box center [191, 231] width 18 height 5
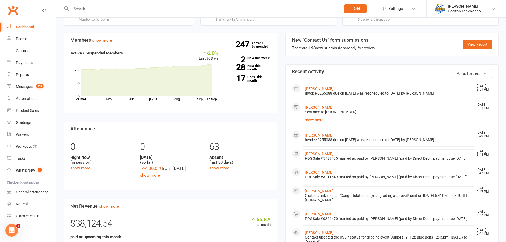
scroll to position [233, 0]
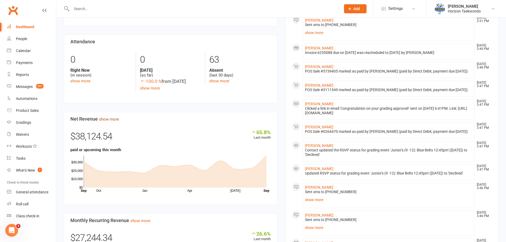
click at [118, 122] on link "show more" at bounding box center [109, 119] width 20 height 5
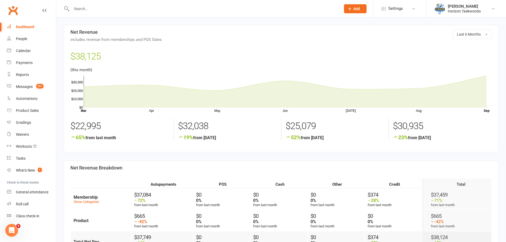
click at [30, 28] on div "Dashboard" at bounding box center [25, 27] width 18 height 4
